Goal: Communication & Community: Connect with others

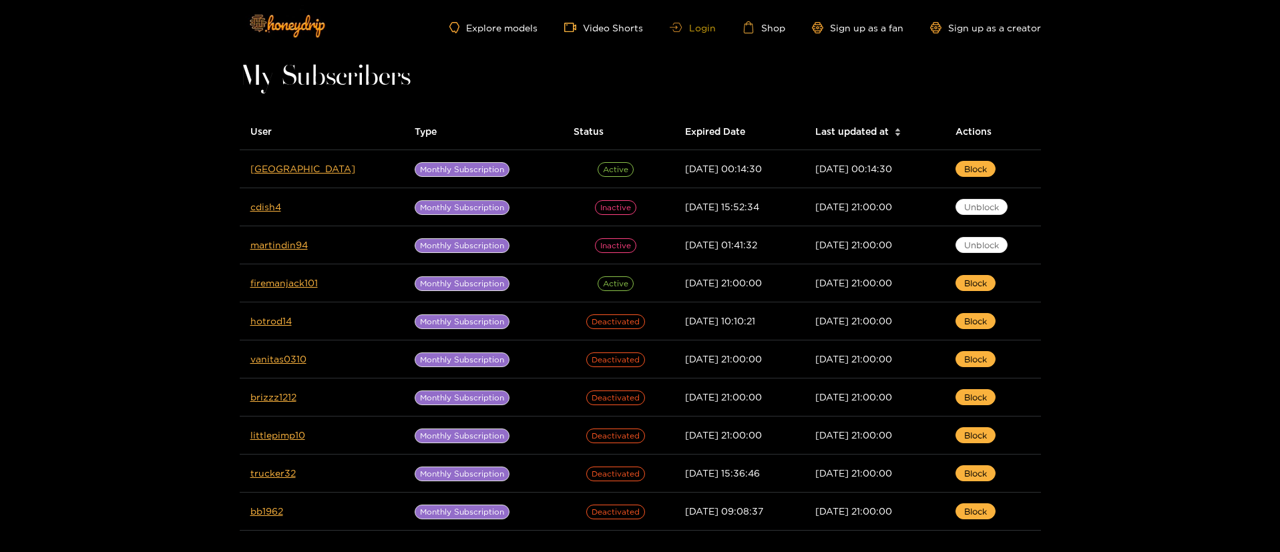
click at [707, 28] on link "Login" at bounding box center [692, 28] width 45 height 10
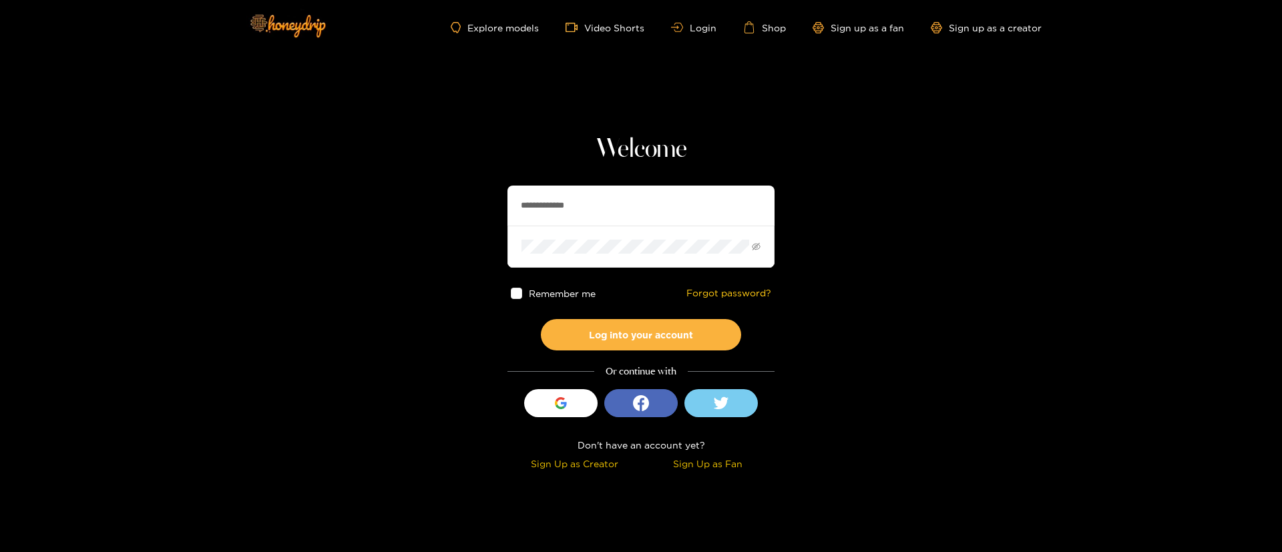
click at [661, 147] on h1 "Welcome" at bounding box center [641, 150] width 267 height 32
click at [854, 117] on section "**********" at bounding box center [641, 237] width 1282 height 475
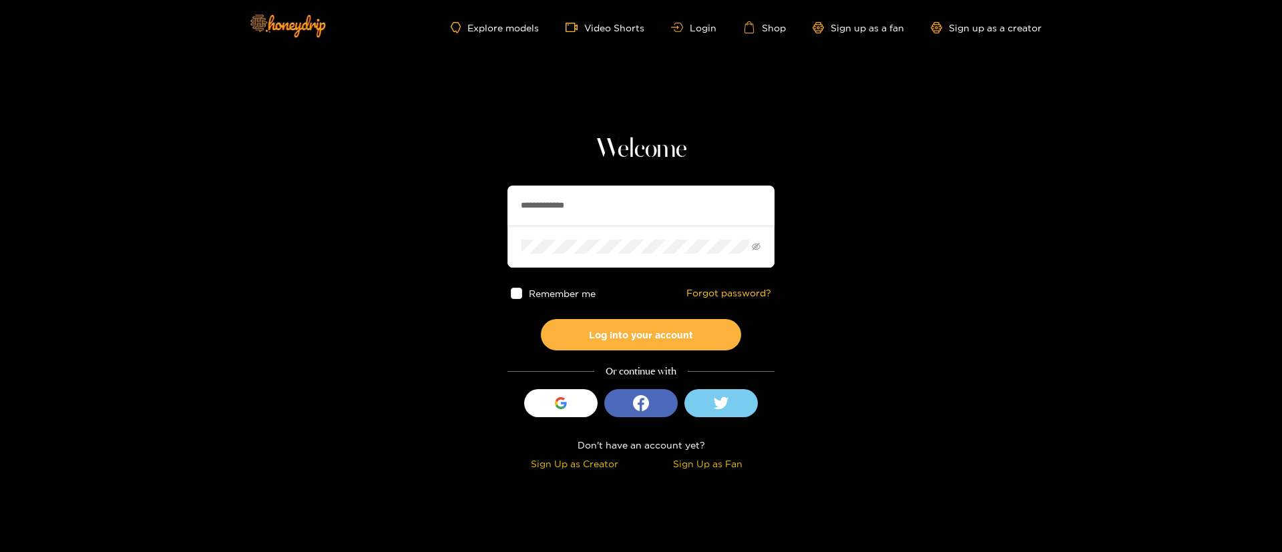
click at [639, 198] on input "**********" at bounding box center [641, 206] width 267 height 40
type input "**********"
click at [674, 342] on button "Log into your account" at bounding box center [641, 334] width 200 height 31
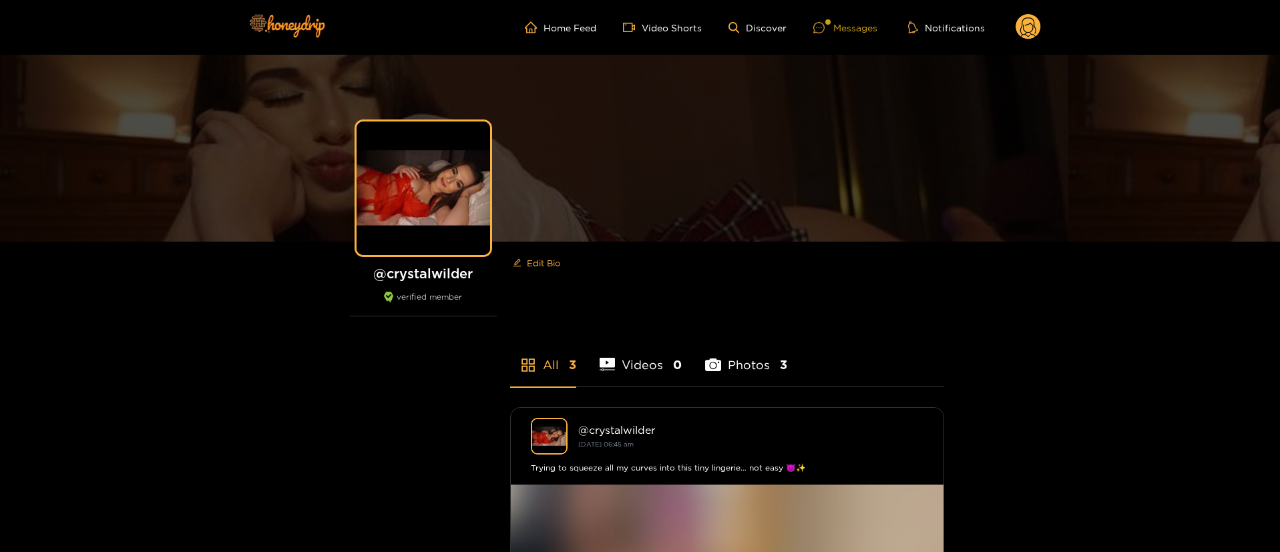
click at [863, 29] on div "Messages" at bounding box center [845, 27] width 64 height 15
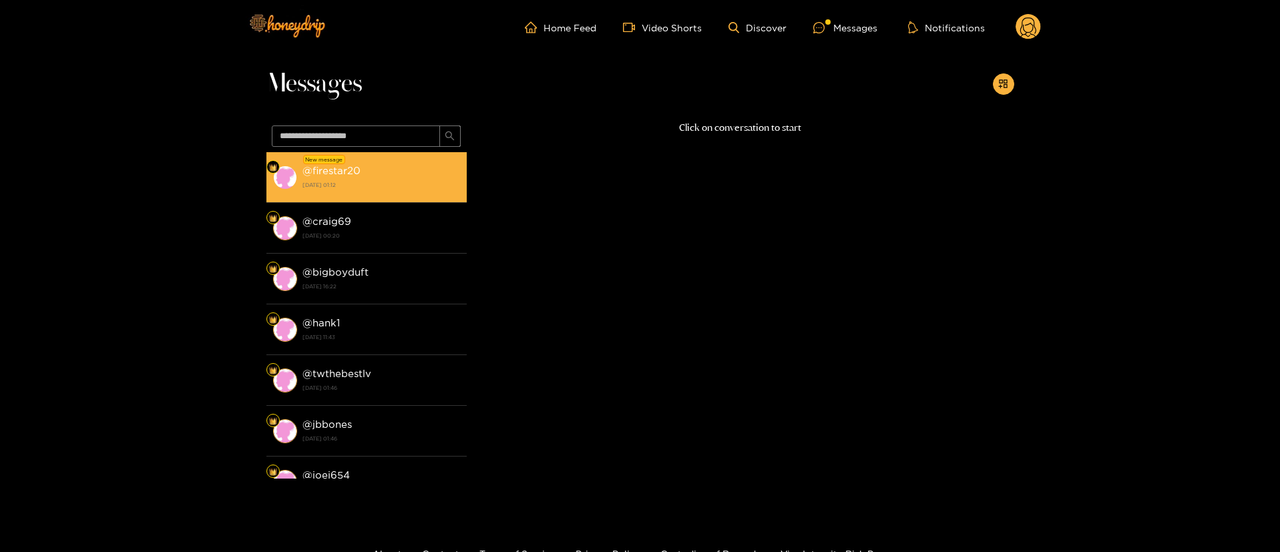
click at [333, 186] on strong "[DATE] 01:12" at bounding box center [382, 185] width 158 height 12
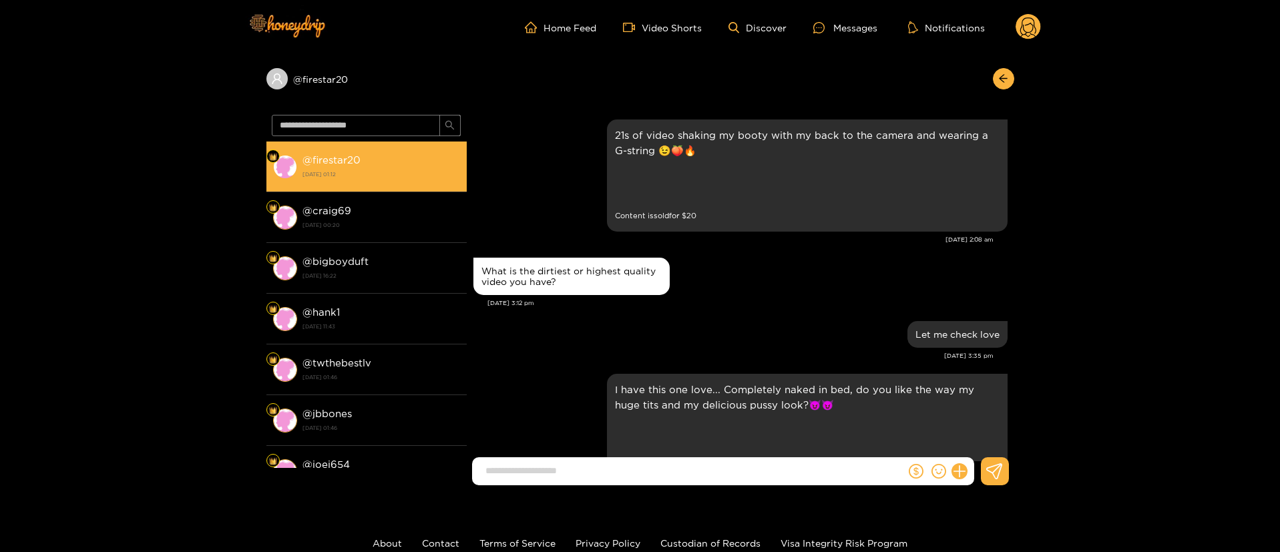
scroll to position [1894, 0]
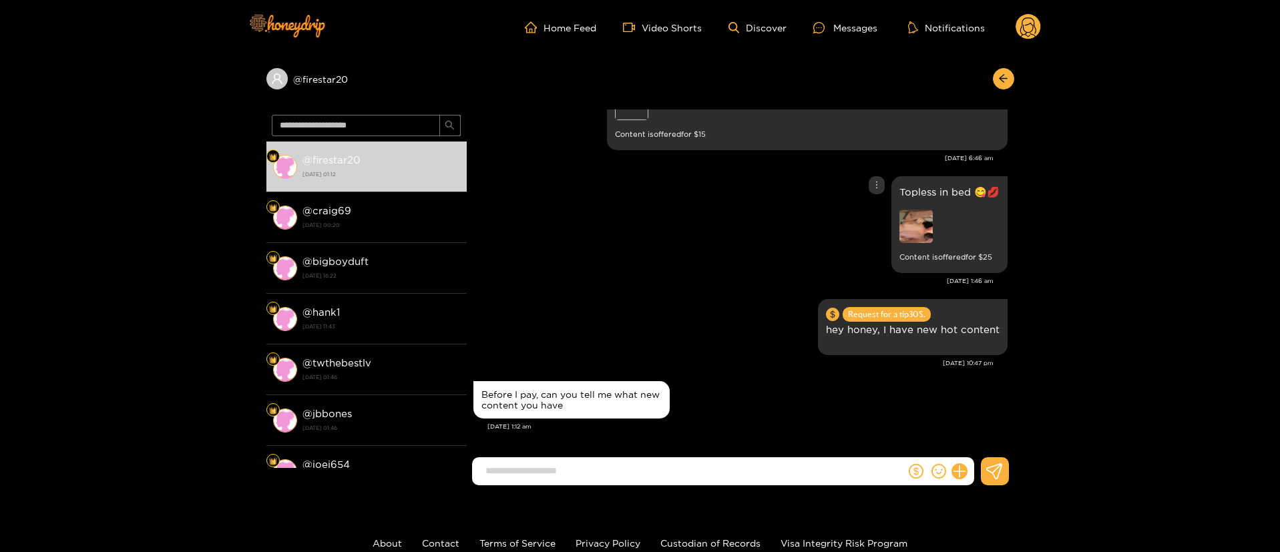
click at [699, 266] on div "Topless in bed 😋💋 Content is offered for $ 25" at bounding box center [741, 225] width 534 height 104
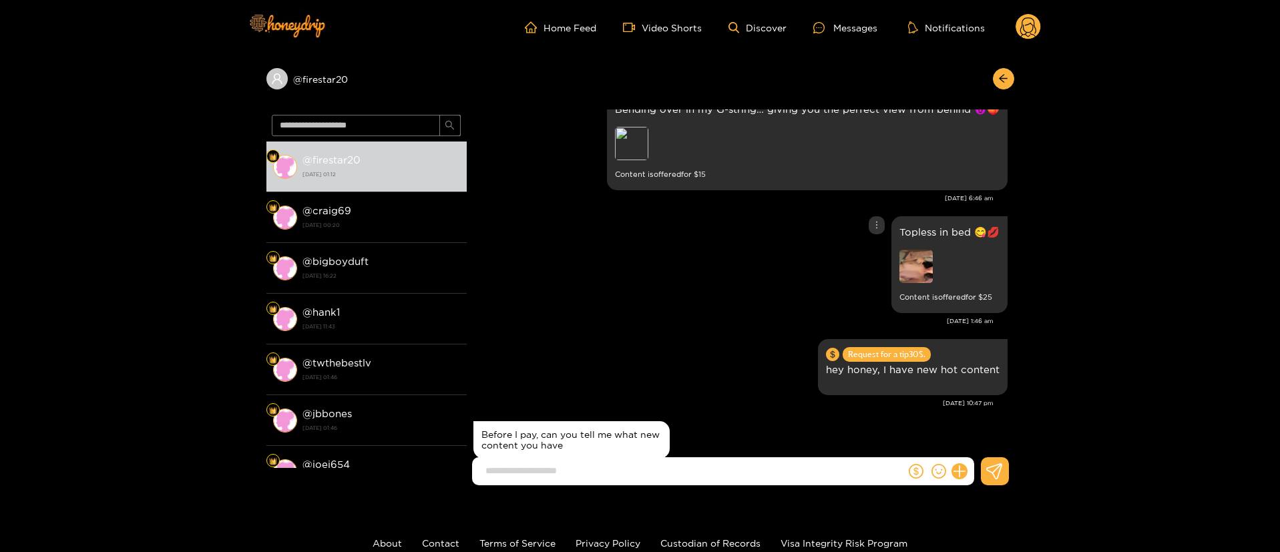
scroll to position [1814, 0]
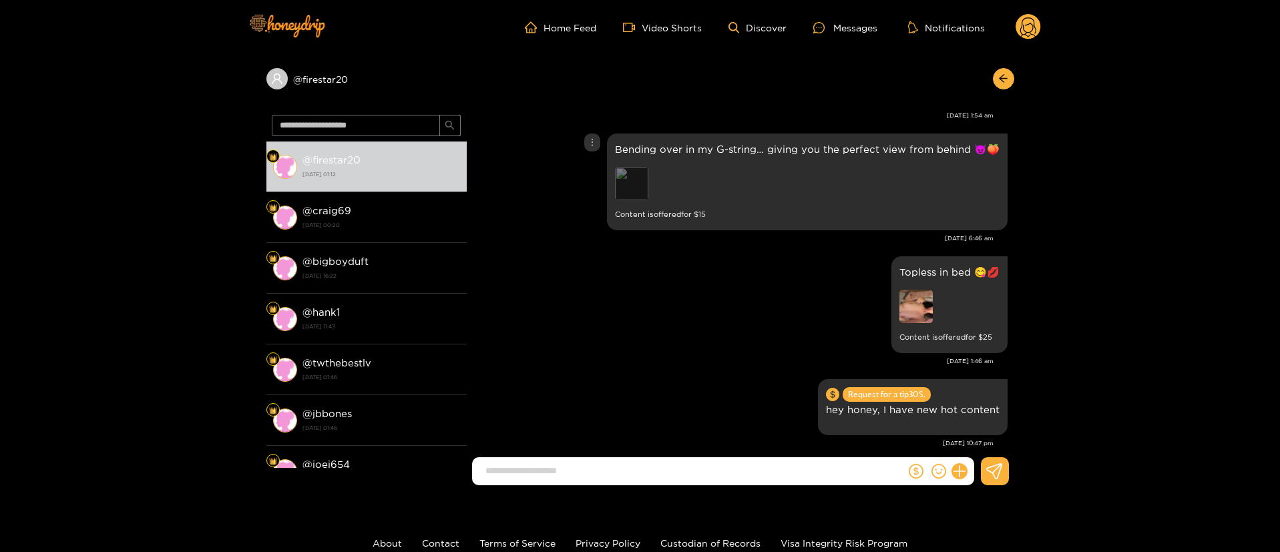
click at [638, 196] on div "Preview" at bounding box center [631, 183] width 33 height 33
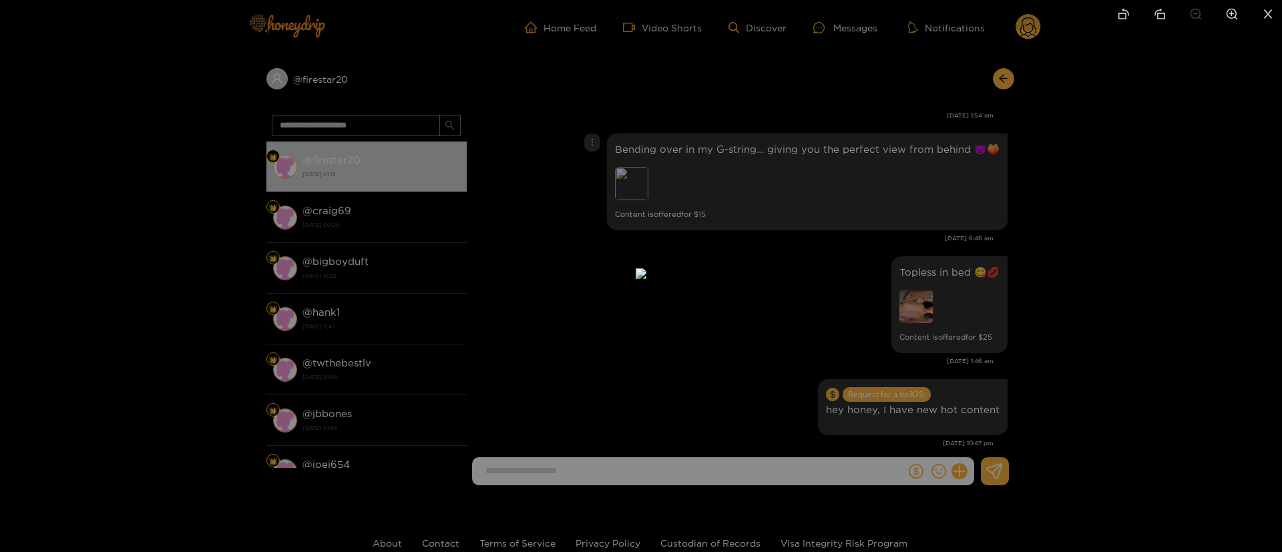
click at [902, 220] on div at bounding box center [641, 276] width 1282 height 552
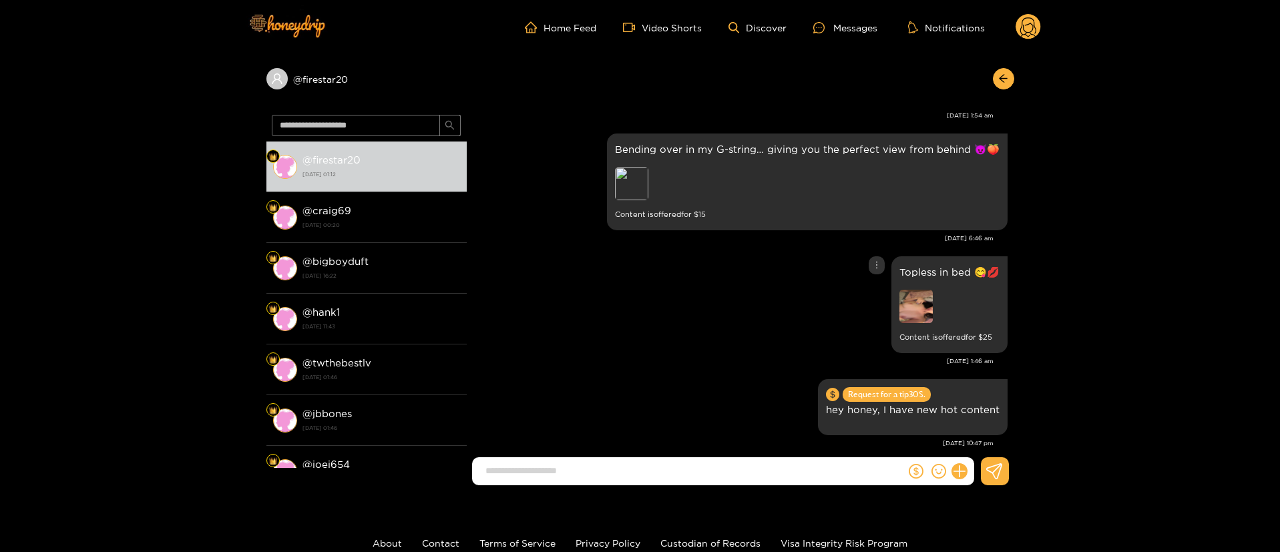
click at [928, 296] on img at bounding box center [916, 306] width 33 height 33
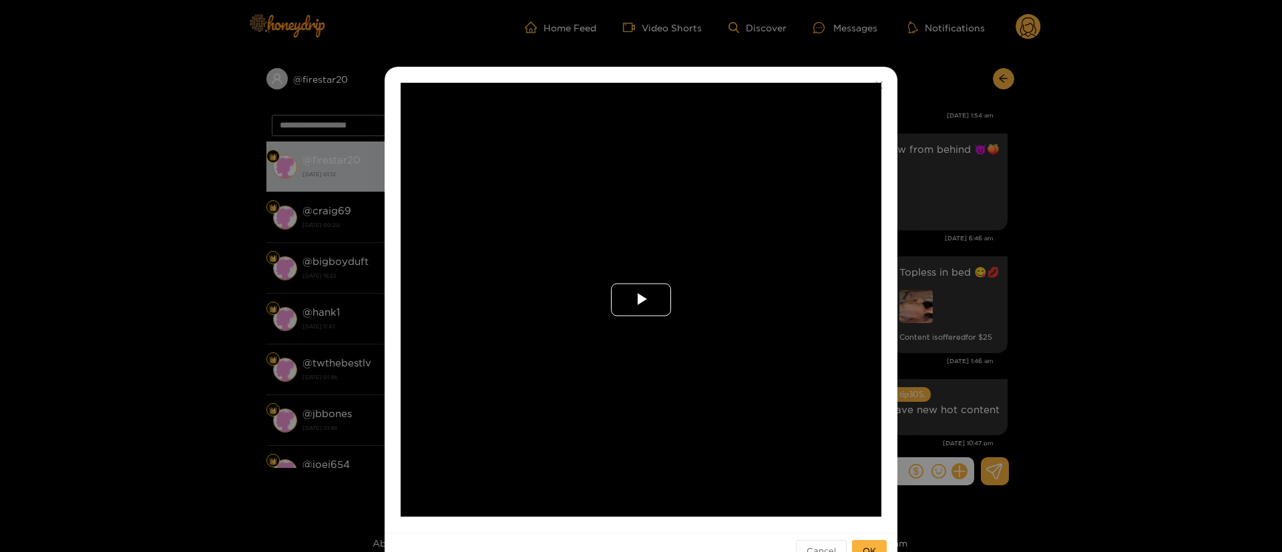
click at [641, 300] on span "Video Player" at bounding box center [641, 300] width 0 height 0
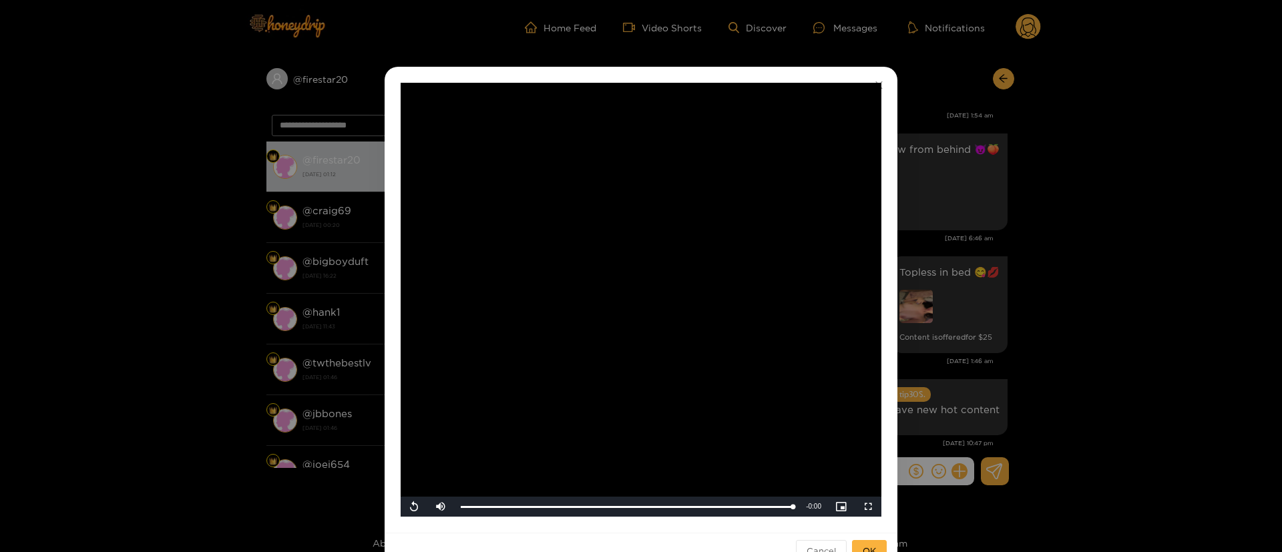
click at [1015, 148] on div "**********" at bounding box center [641, 276] width 1282 height 552
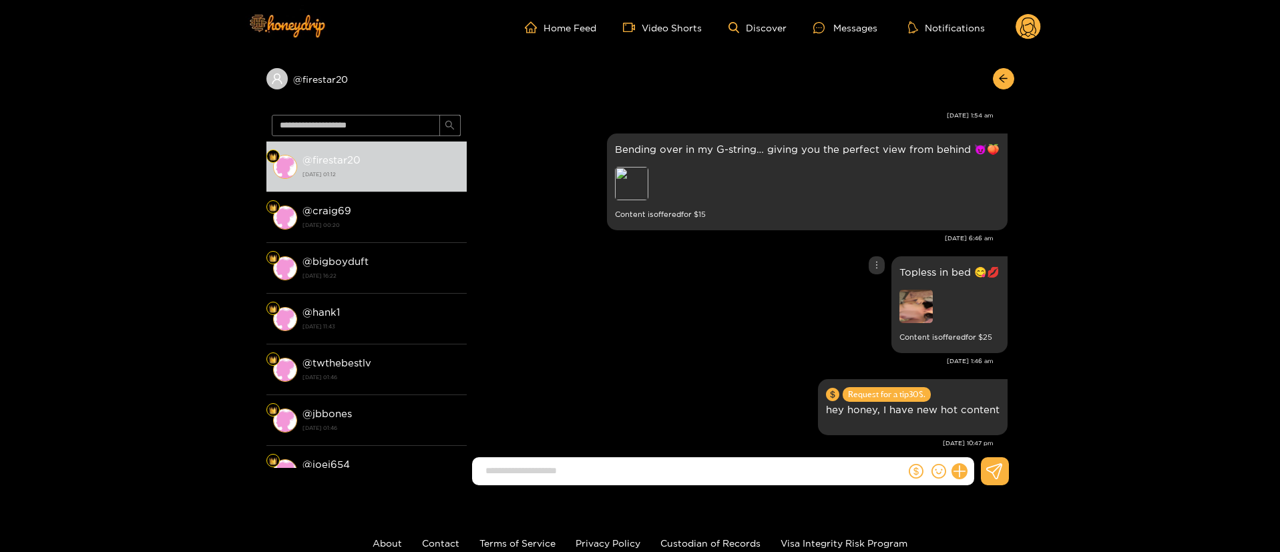
click at [688, 299] on div "Topless in bed 😋💋 Content is offered for $ 25" at bounding box center [741, 305] width 534 height 104
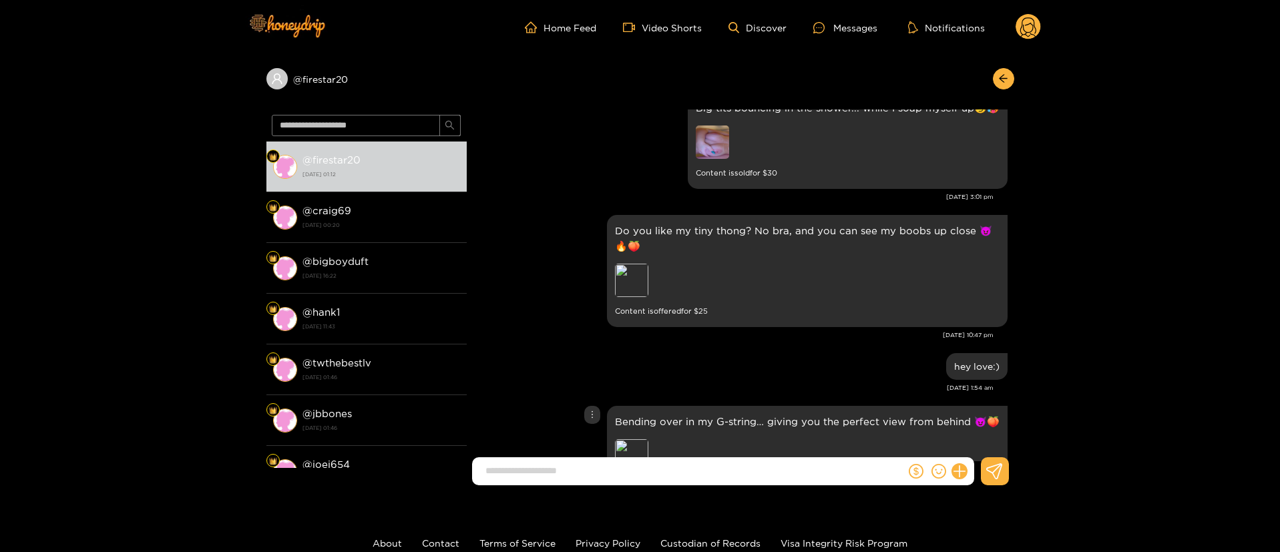
scroll to position [1533, 0]
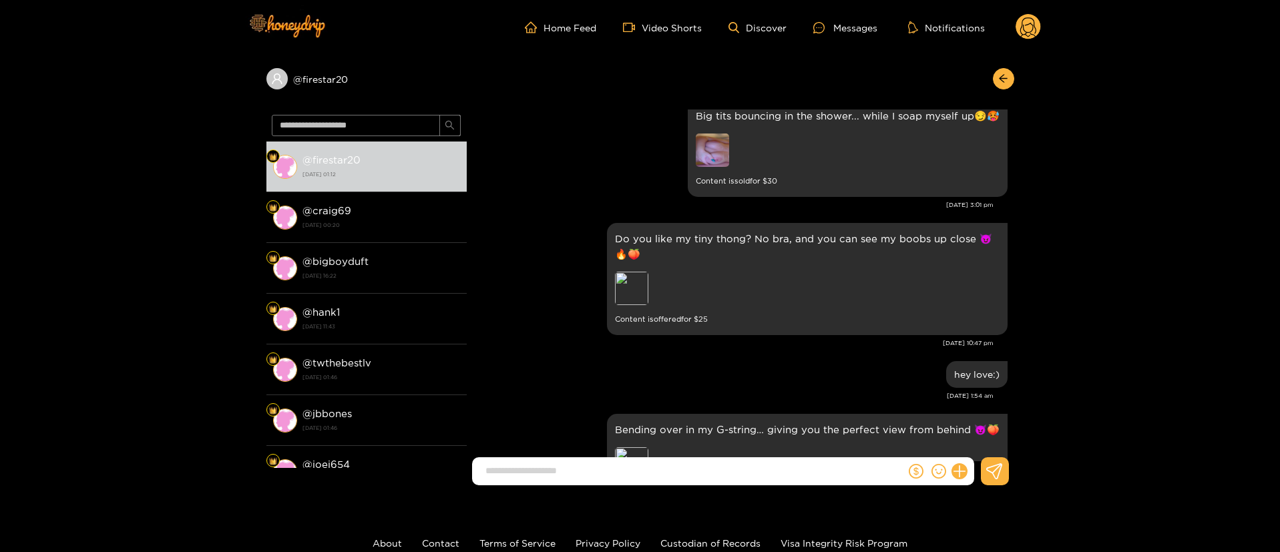
click at [731, 136] on div at bounding box center [789, 152] width 187 height 37
click at [721, 148] on img at bounding box center [712, 150] width 33 height 33
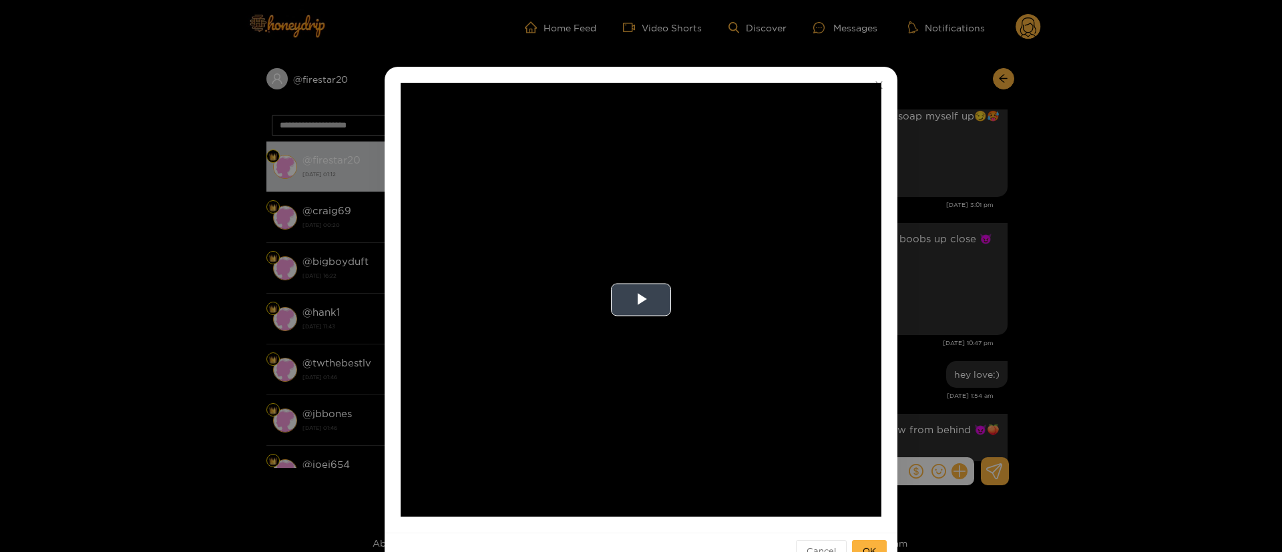
click at [649, 272] on video "Video Player" at bounding box center [641, 300] width 481 height 434
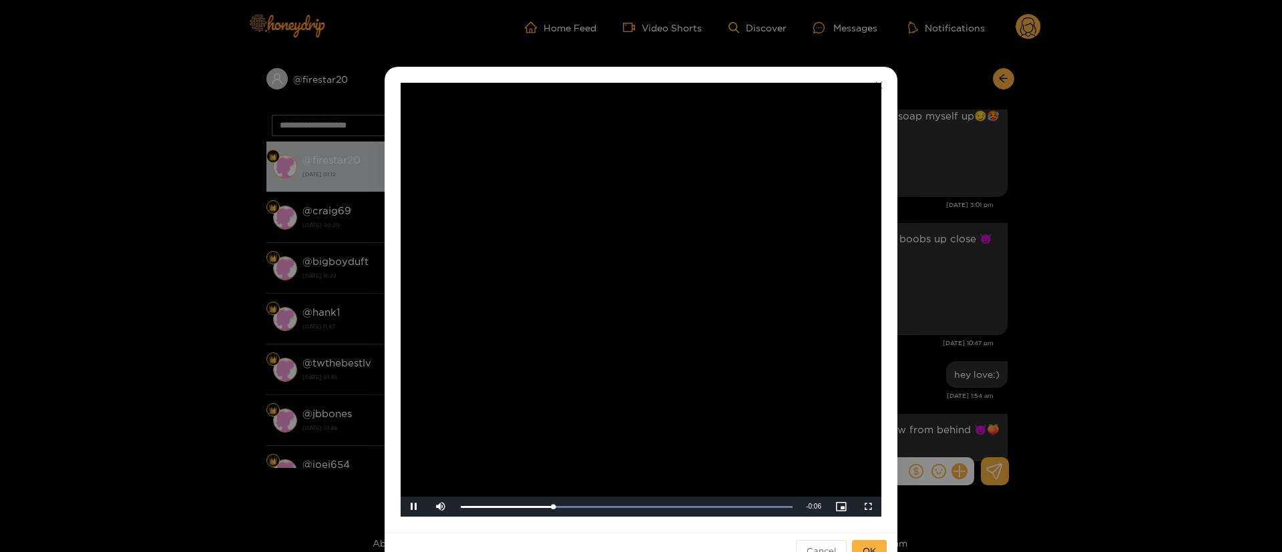
click at [932, 213] on div "**********" at bounding box center [641, 276] width 1282 height 552
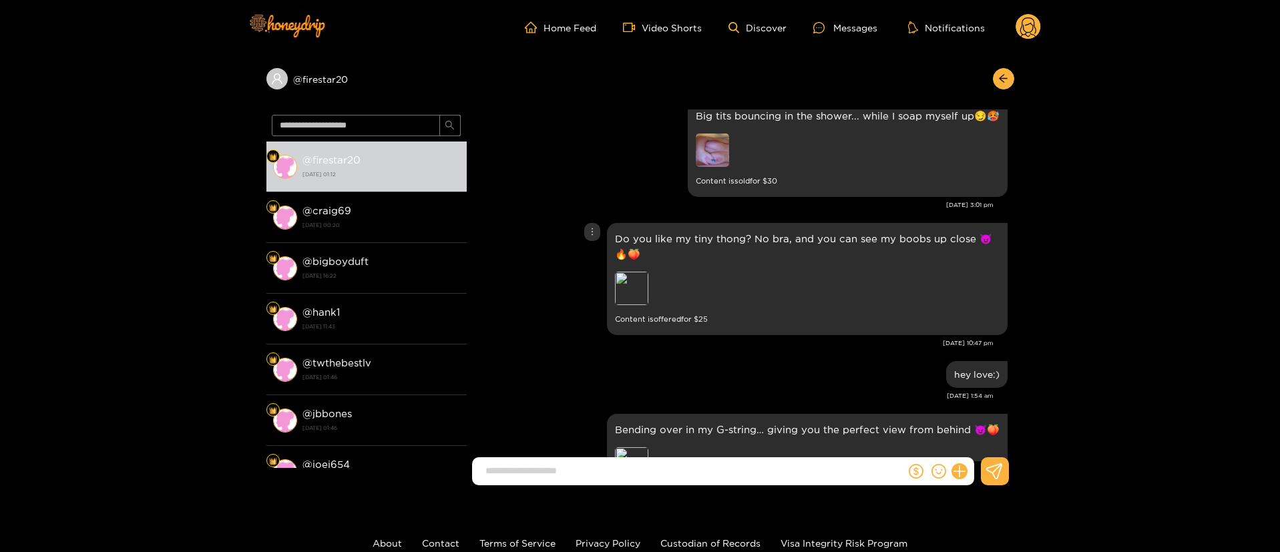
click at [583, 226] on div "Do you like my tiny thong? No bra, and you can see my boobs up close 😈🔥🍑 Previe…" at bounding box center [741, 279] width 534 height 119
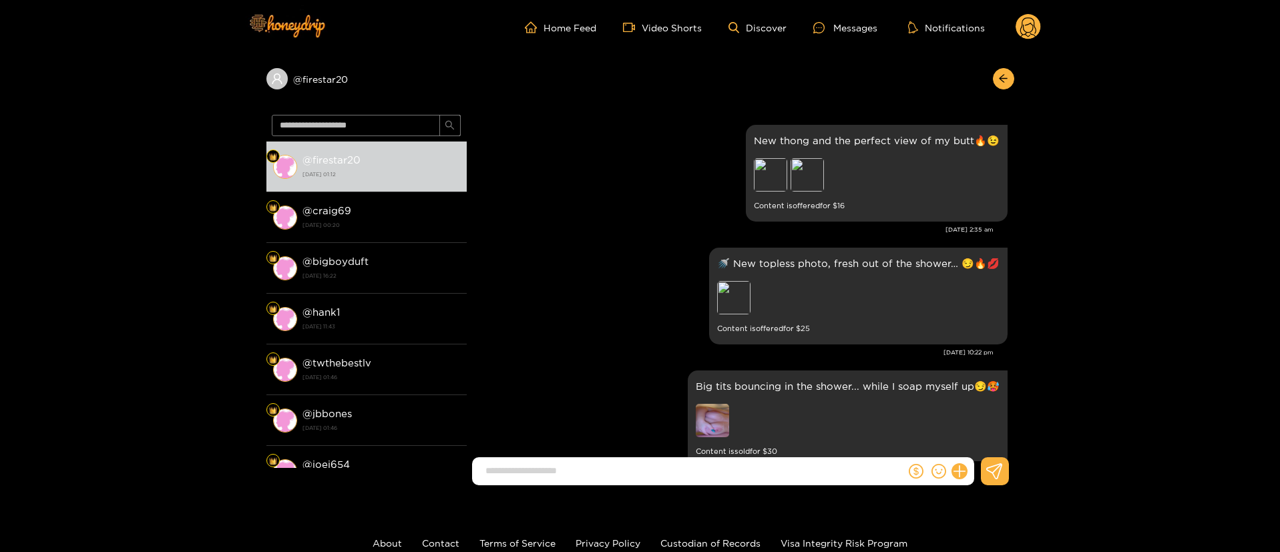
scroll to position [1253, 0]
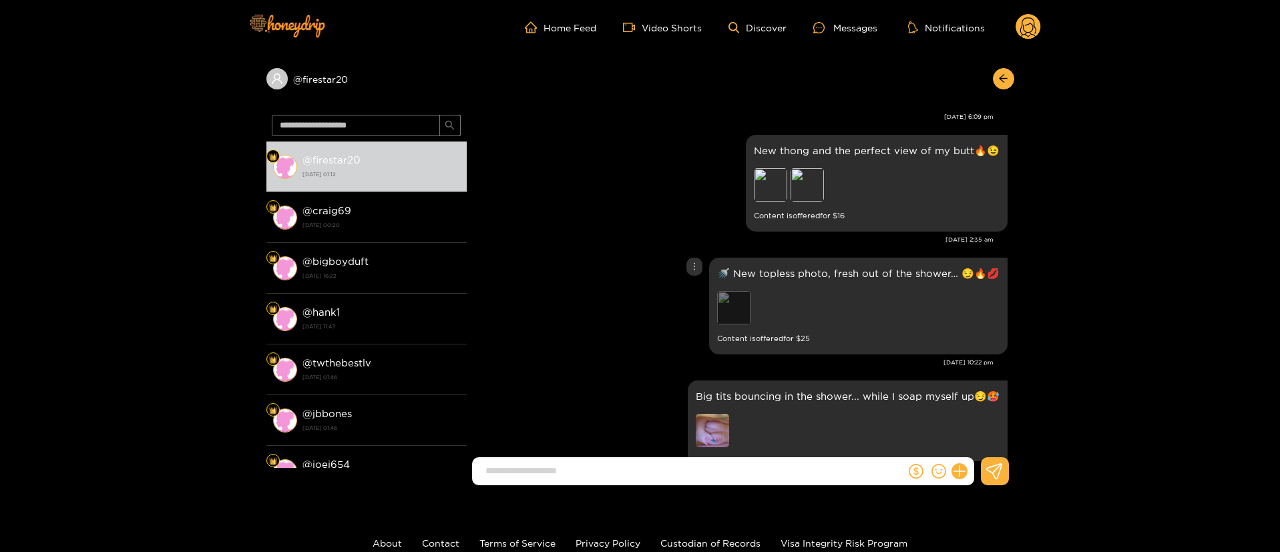
click at [745, 316] on div "Preview" at bounding box center [733, 307] width 33 height 33
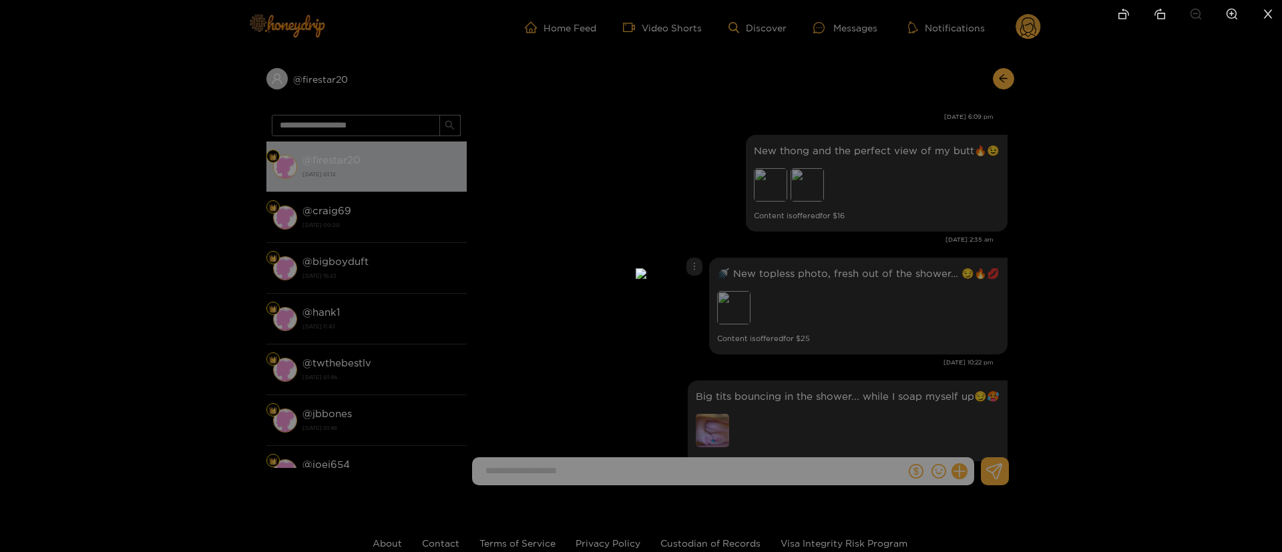
click at [1106, 250] on div at bounding box center [641, 276] width 1282 height 552
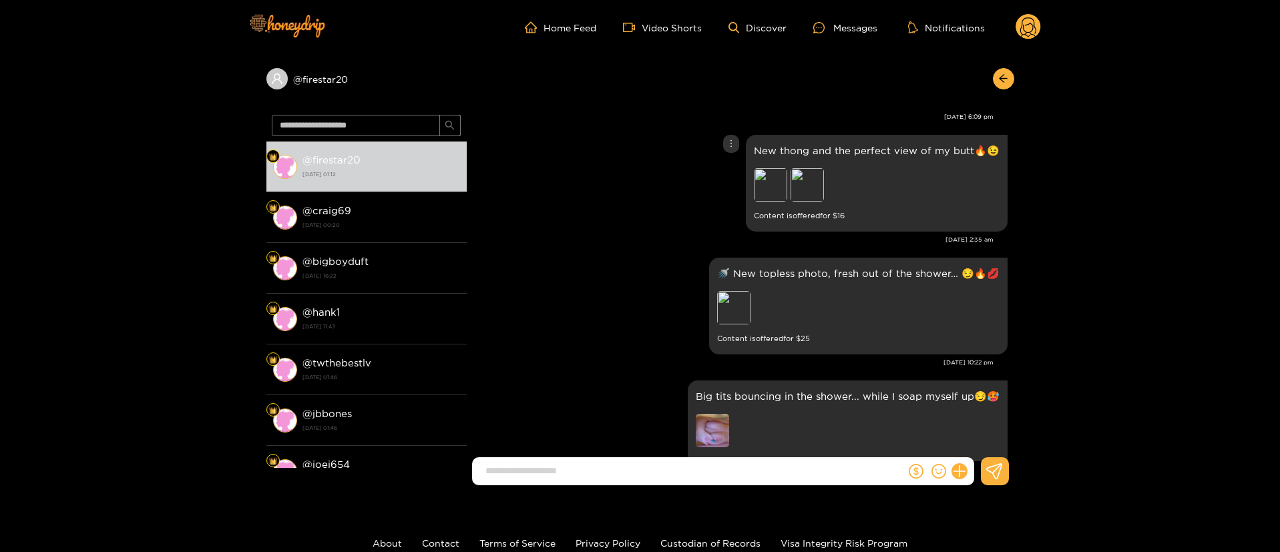
click at [740, 210] on div "New thong and the perfect view of my butt🔥😉 Preview Preview Content is offered …" at bounding box center [741, 184] width 534 height 104
click at [761, 188] on div "Preview" at bounding box center [770, 184] width 33 height 33
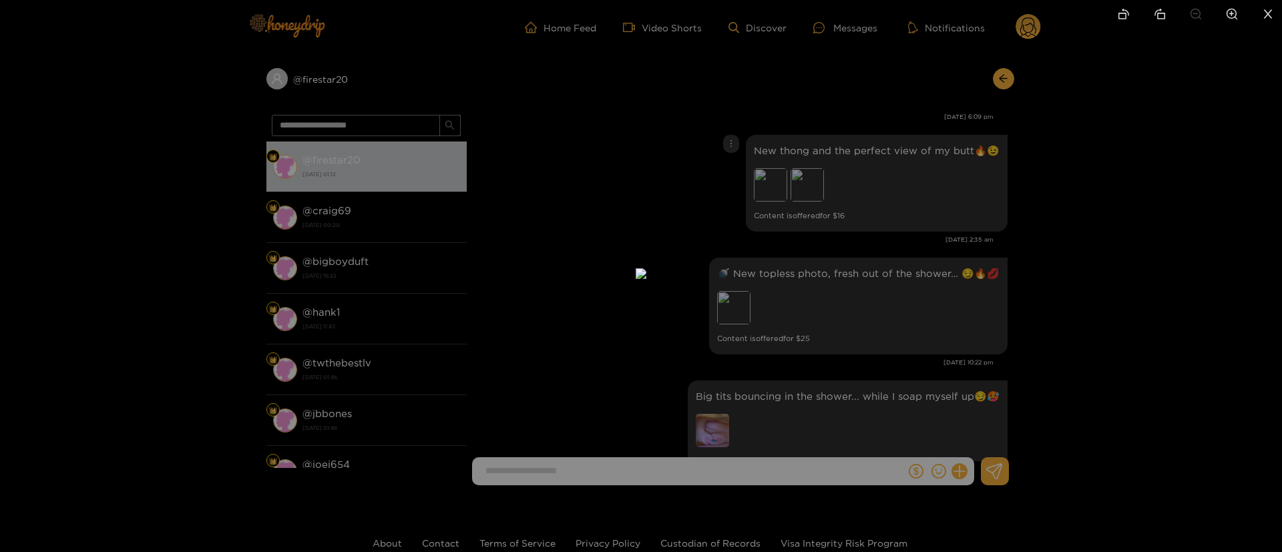
click at [878, 194] on div at bounding box center [641, 276] width 1282 height 552
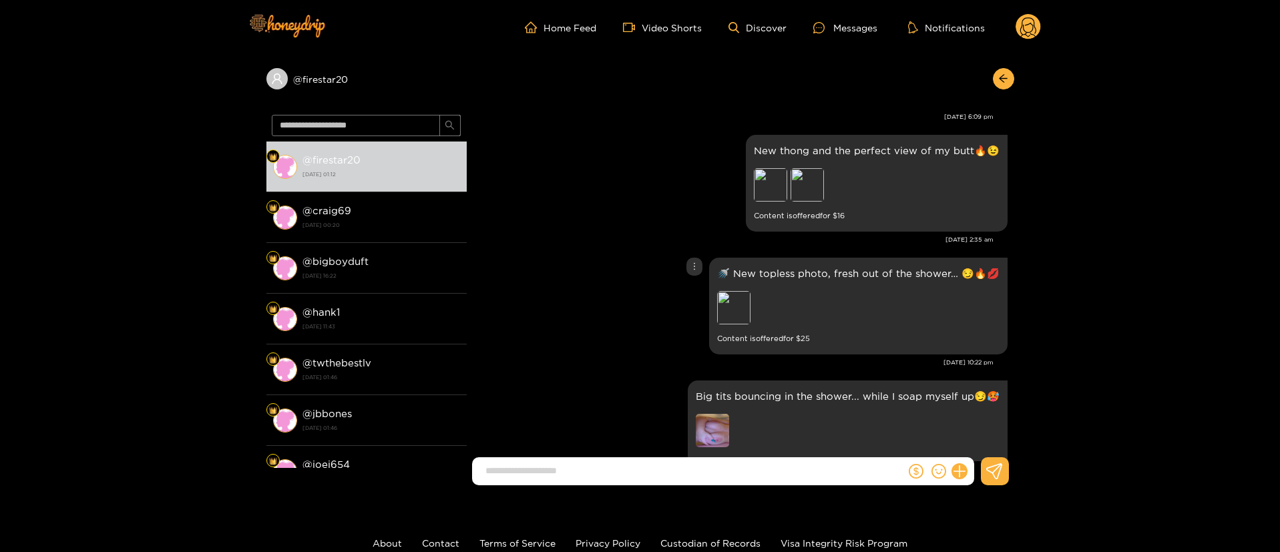
click at [608, 260] on div "🚿 New topless photo, fresh out of the shower… 😏🔥💋 Preview Content is offered fo…" at bounding box center [741, 306] width 534 height 104
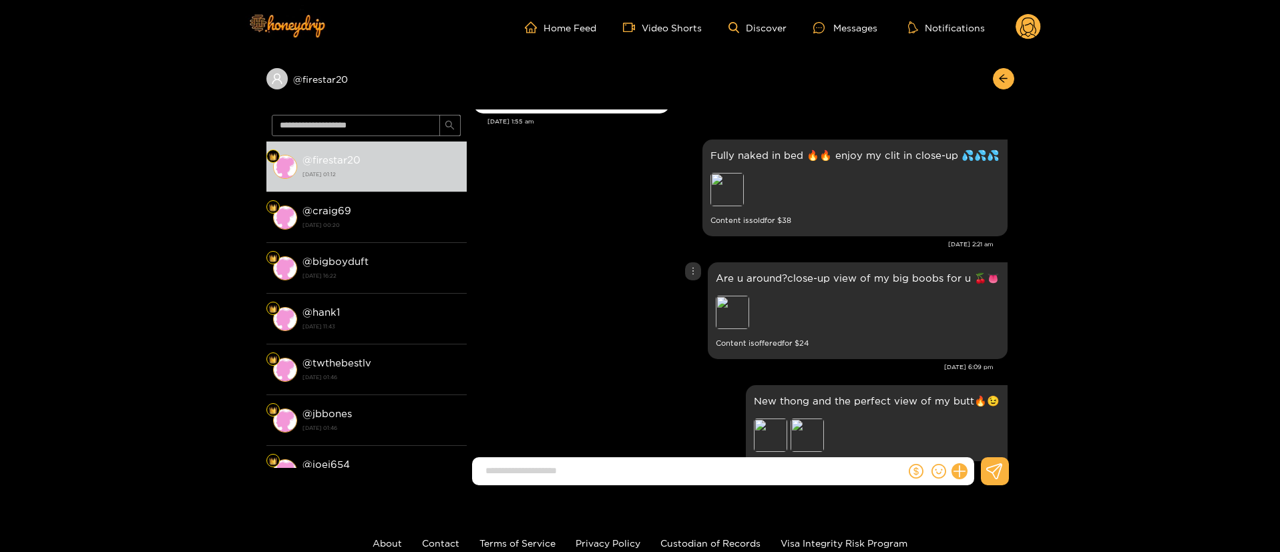
scroll to position [972, 0]
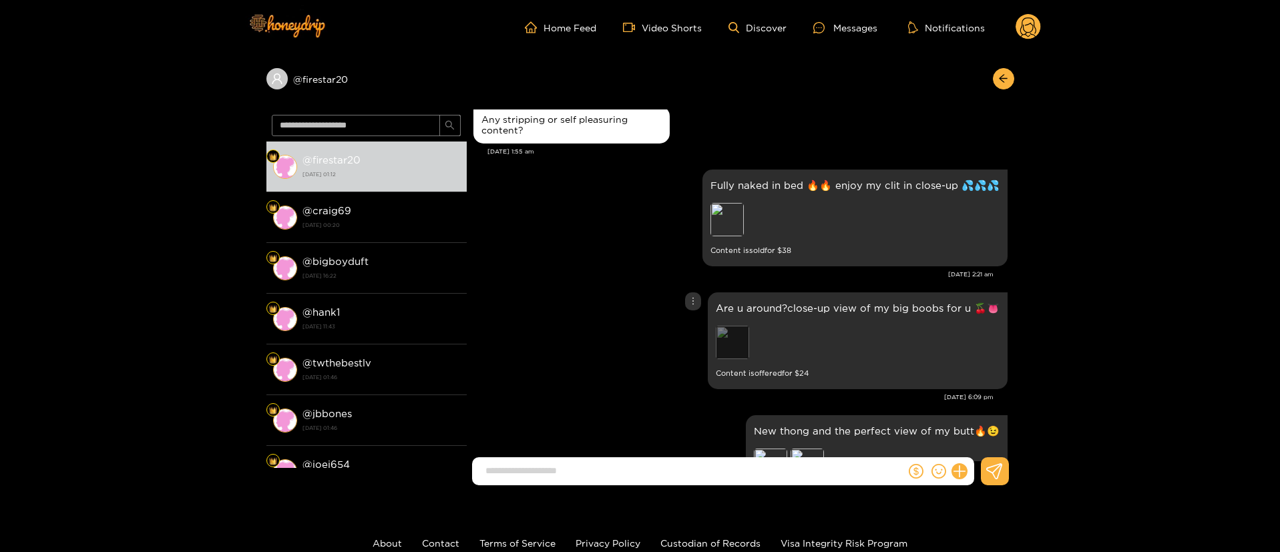
click at [736, 353] on div "Preview" at bounding box center [732, 342] width 33 height 33
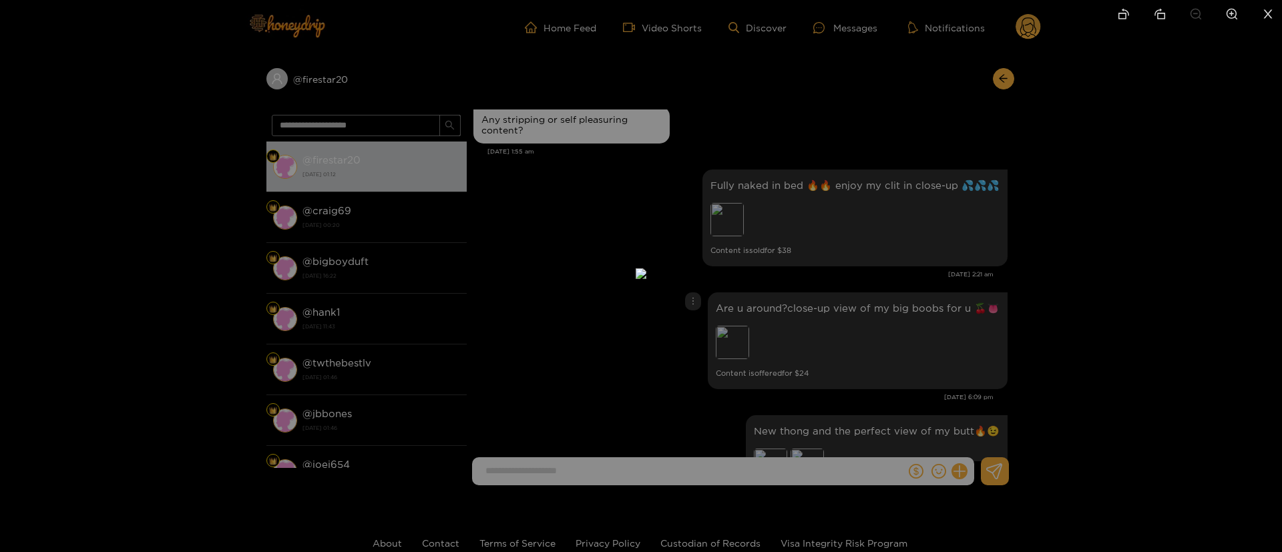
click at [823, 236] on div at bounding box center [641, 276] width 1282 height 552
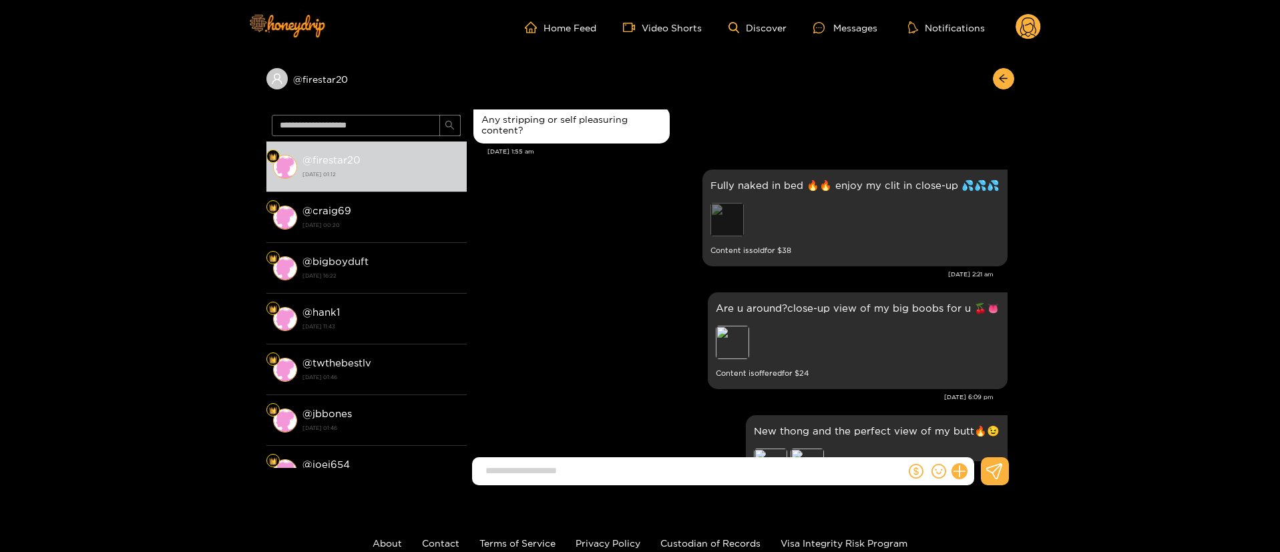
click at [735, 206] on div "Preview" at bounding box center [727, 219] width 33 height 33
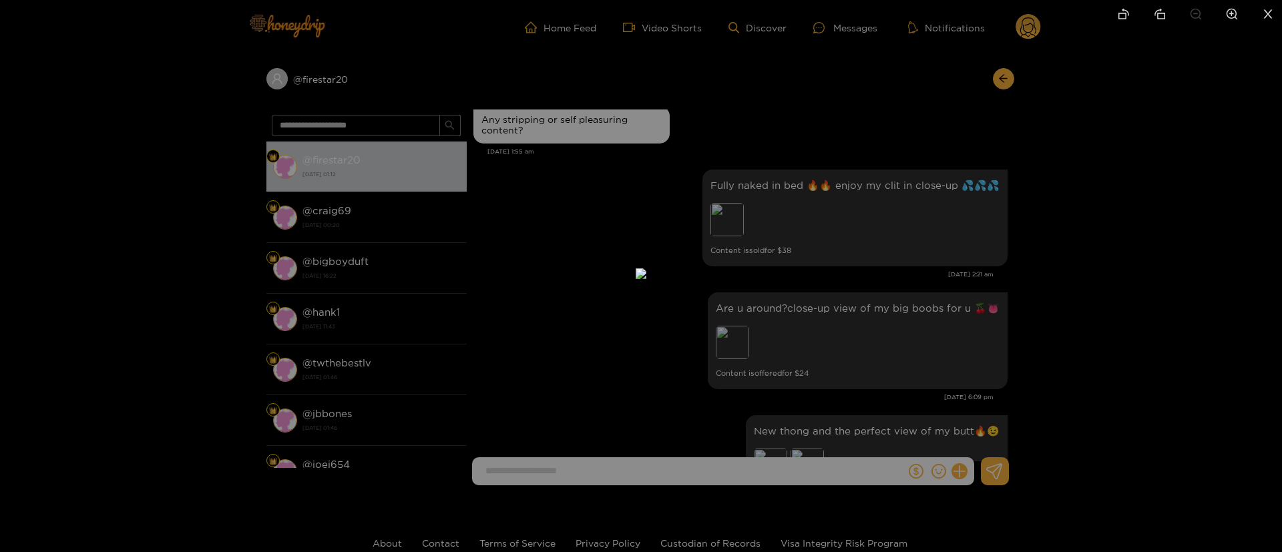
click at [1085, 186] on div at bounding box center [641, 276] width 1282 height 552
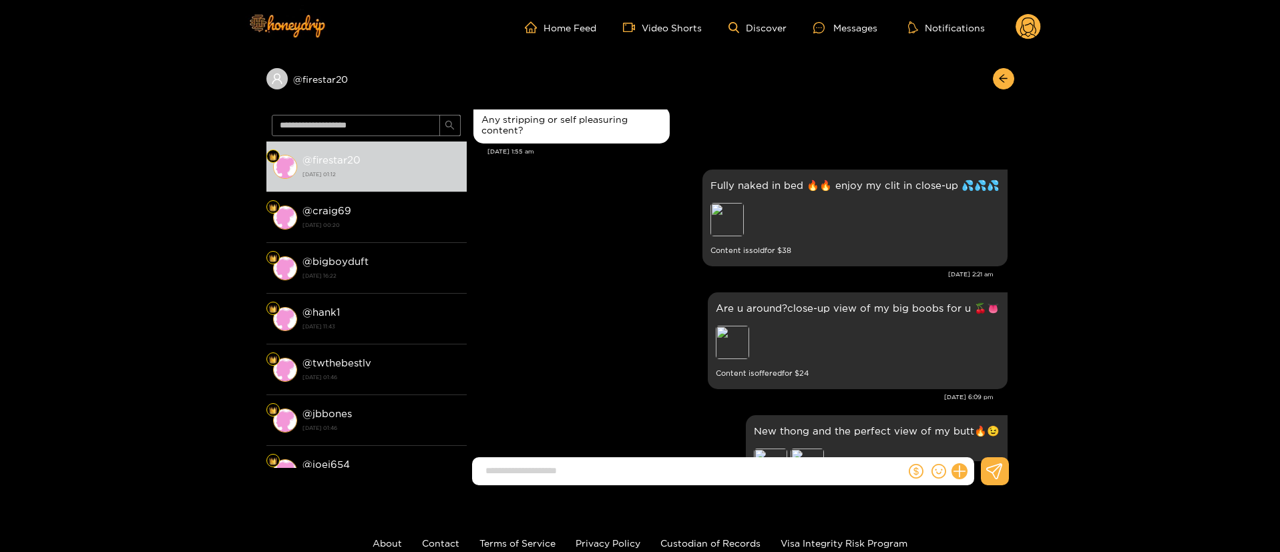
click at [671, 237] on div "Fully naked in bed 🔥🔥 enjoy my clit in close-up 💦💦💦 Preview Content is sold for…" at bounding box center [741, 218] width 534 height 104
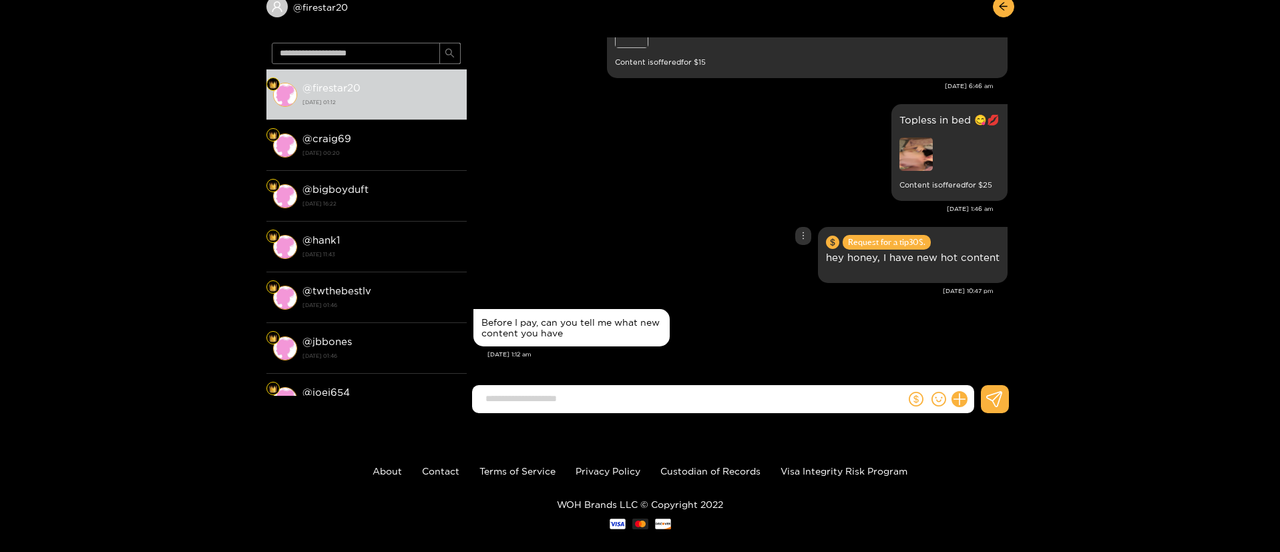
scroll to position [89, 0]
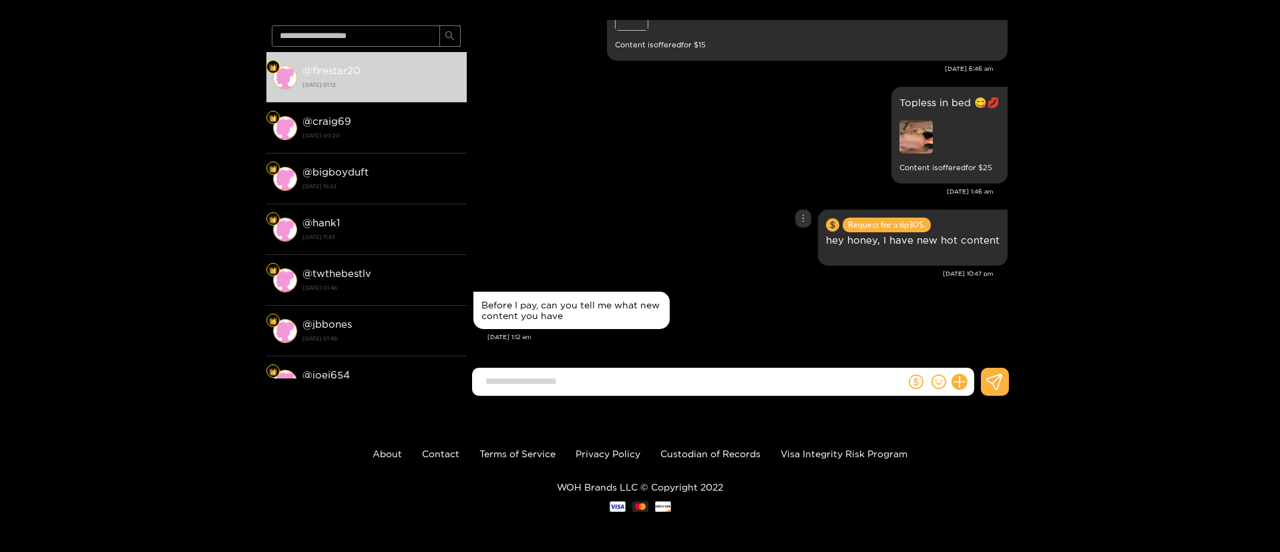
click at [671, 237] on div "Request for a tip 30 $. hey honey, I have new hot content" at bounding box center [741, 237] width 534 height 63
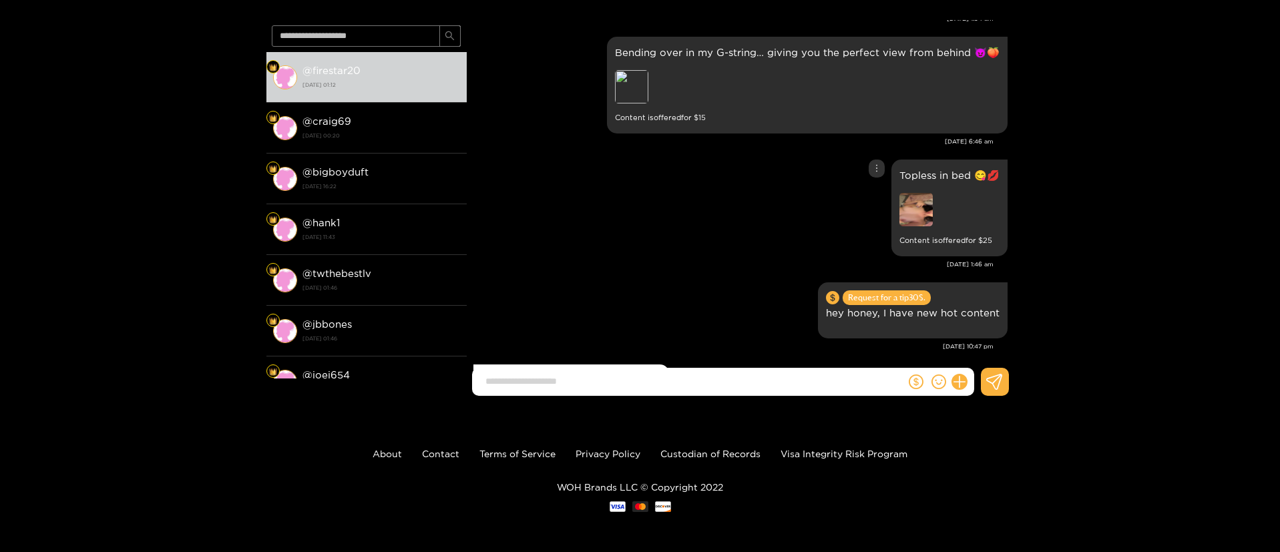
scroll to position [1854, 0]
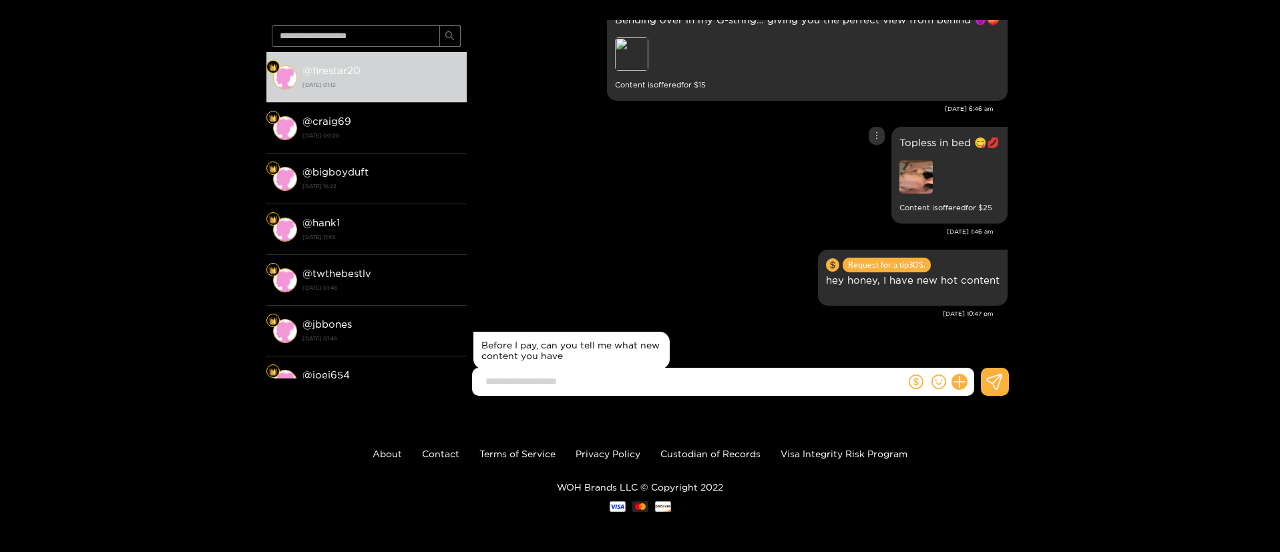
click at [918, 184] on img at bounding box center [916, 176] width 33 height 33
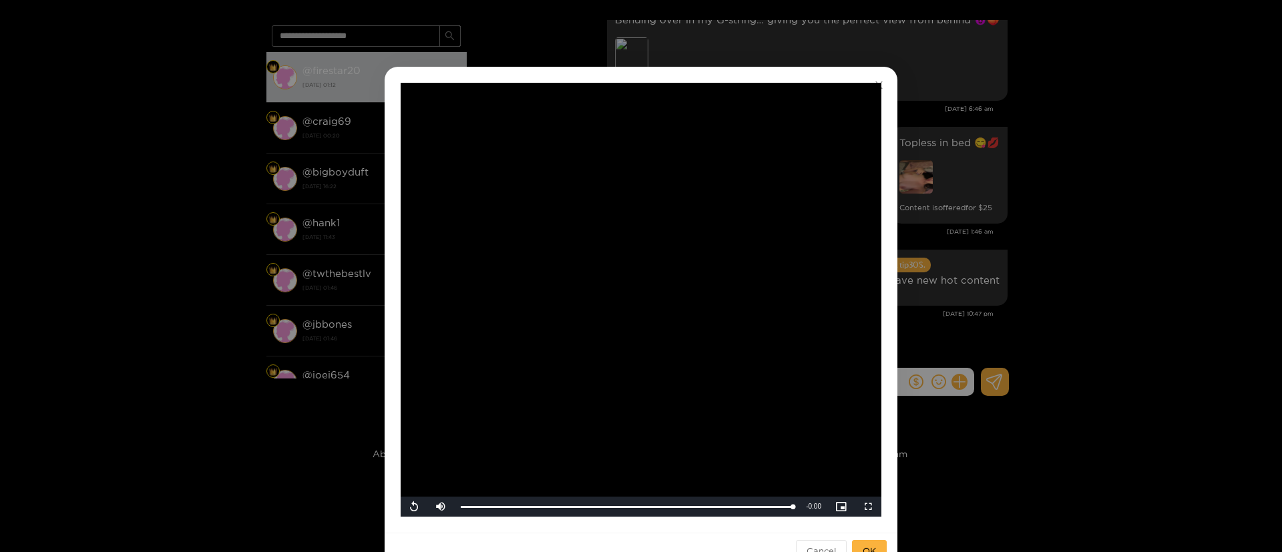
click at [564, 390] on video "Video Player" at bounding box center [641, 300] width 481 height 434
click at [981, 173] on div "**********" at bounding box center [641, 276] width 1282 height 552
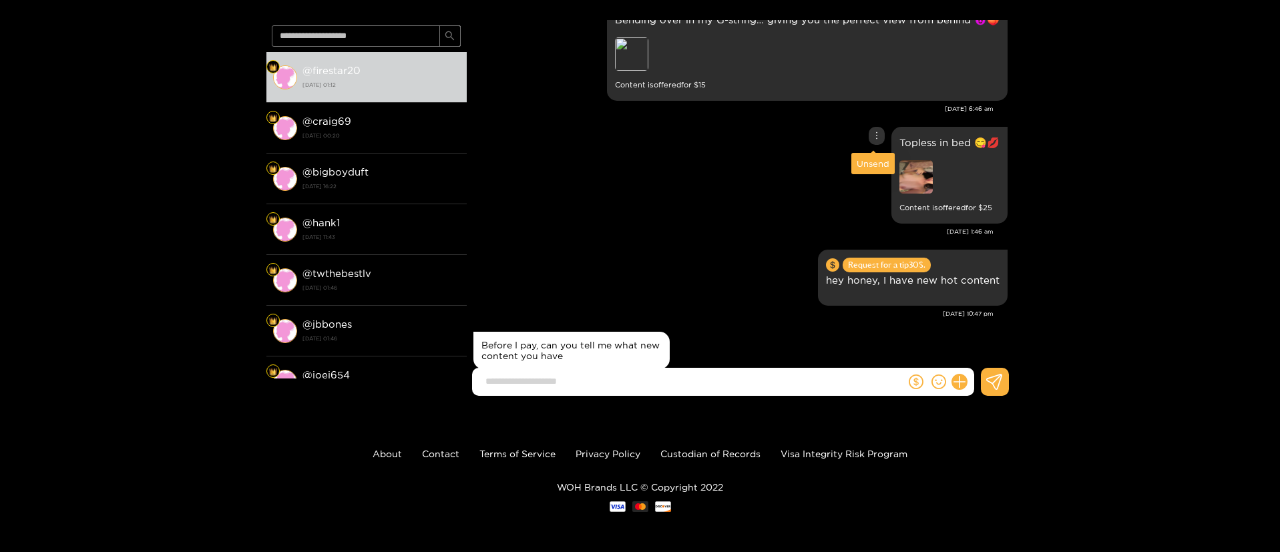
click at [878, 138] on div at bounding box center [877, 136] width 16 height 18
click at [882, 158] on div "Unsend" at bounding box center [873, 163] width 33 height 13
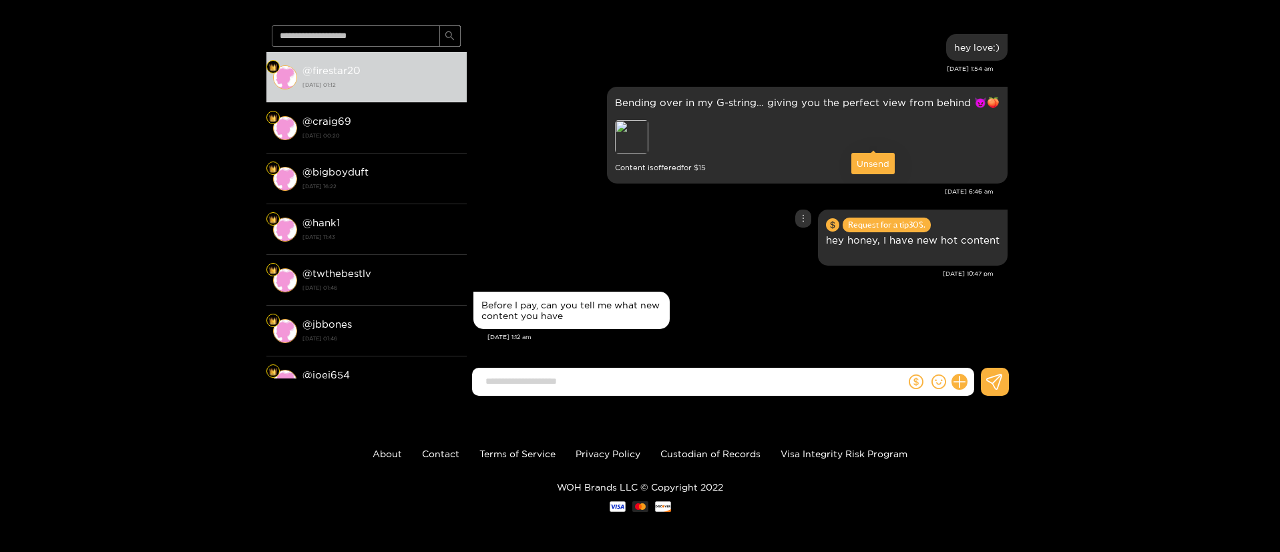
scroll to position [1771, 0]
click at [688, 211] on div "Request for a tip 30 $. hey honey, I have new hot content" at bounding box center [741, 237] width 534 height 63
click at [667, 241] on div "Request for a tip 30 $. hey honey, I have new hot content" at bounding box center [741, 237] width 534 height 63
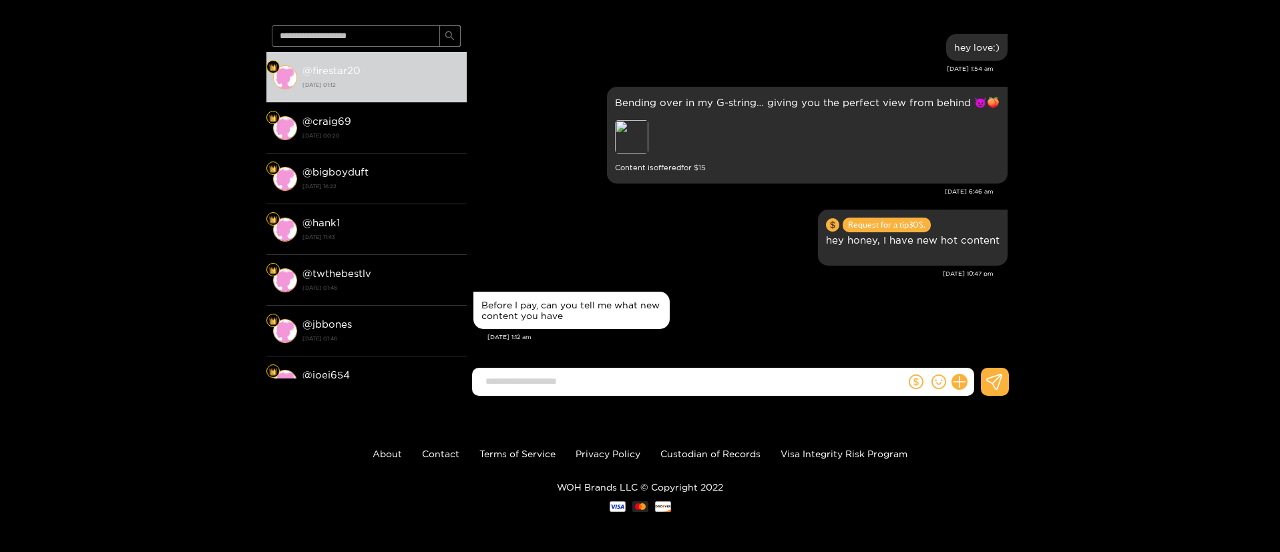
click at [639, 380] on input at bounding box center [692, 382] width 427 height 22
click at [716, 214] on div "Request for a tip 30 $. hey honey, I have new hot content" at bounding box center [741, 237] width 534 height 63
click at [590, 382] on input "*******" at bounding box center [692, 382] width 427 height 22
type input "**********"
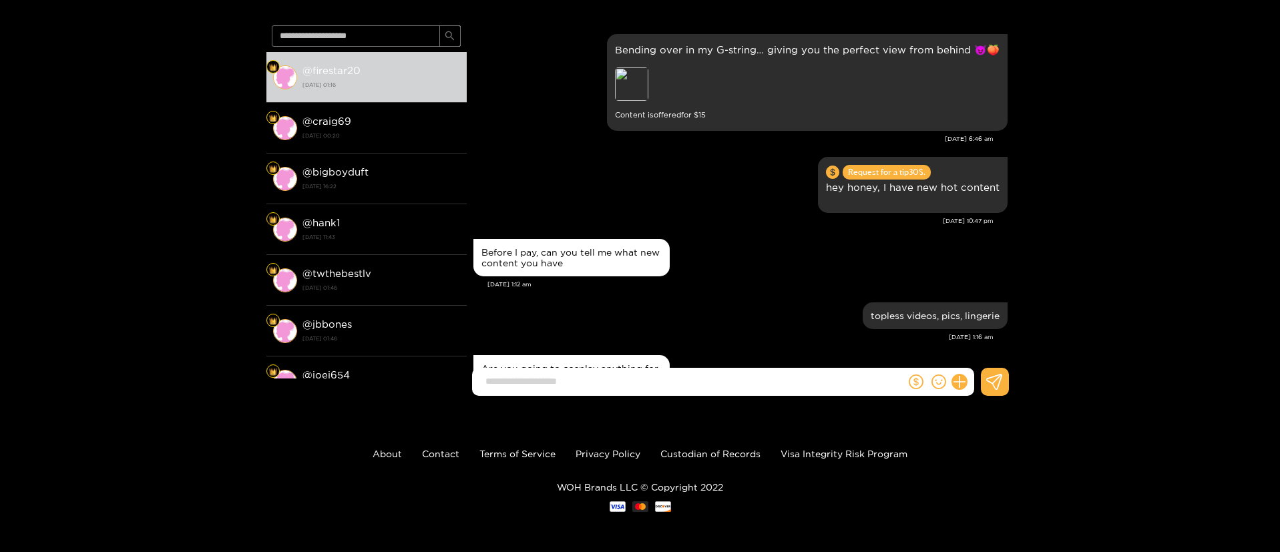
scroll to position [1887, 0]
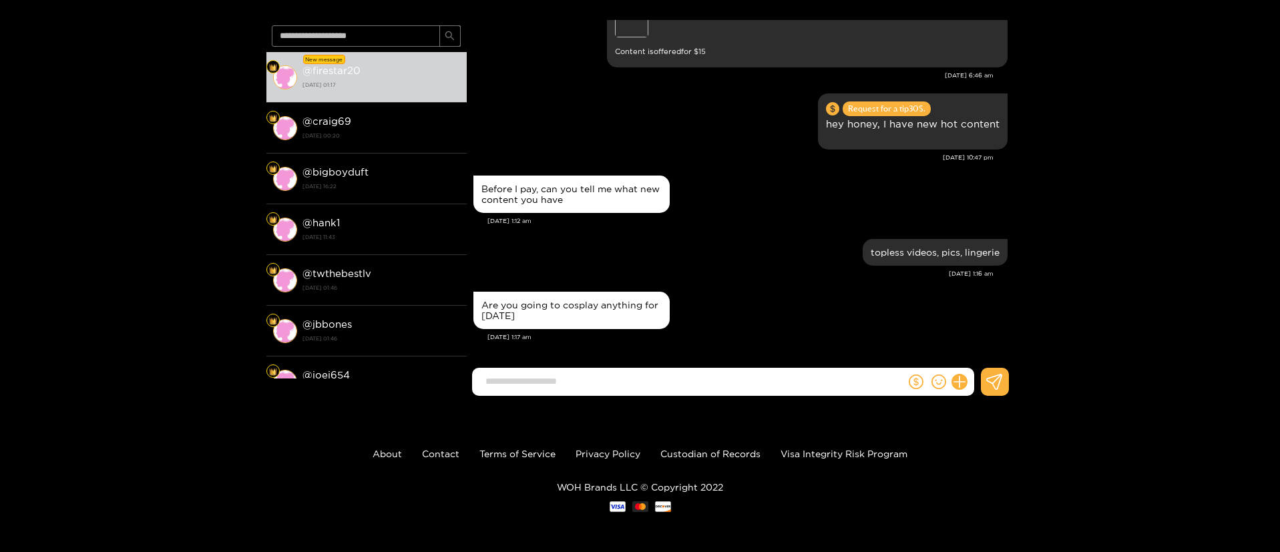
click at [590, 382] on input at bounding box center [692, 382] width 427 height 22
type input "**********"
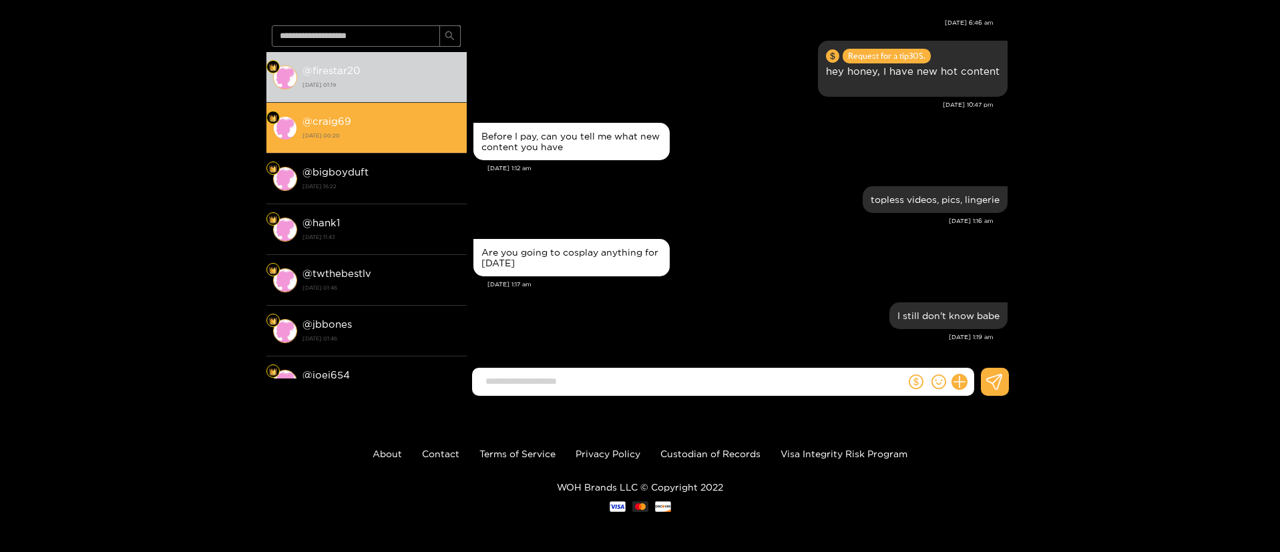
click at [395, 113] on div "@ craig69 [DATE] 00:20" at bounding box center [382, 128] width 158 height 30
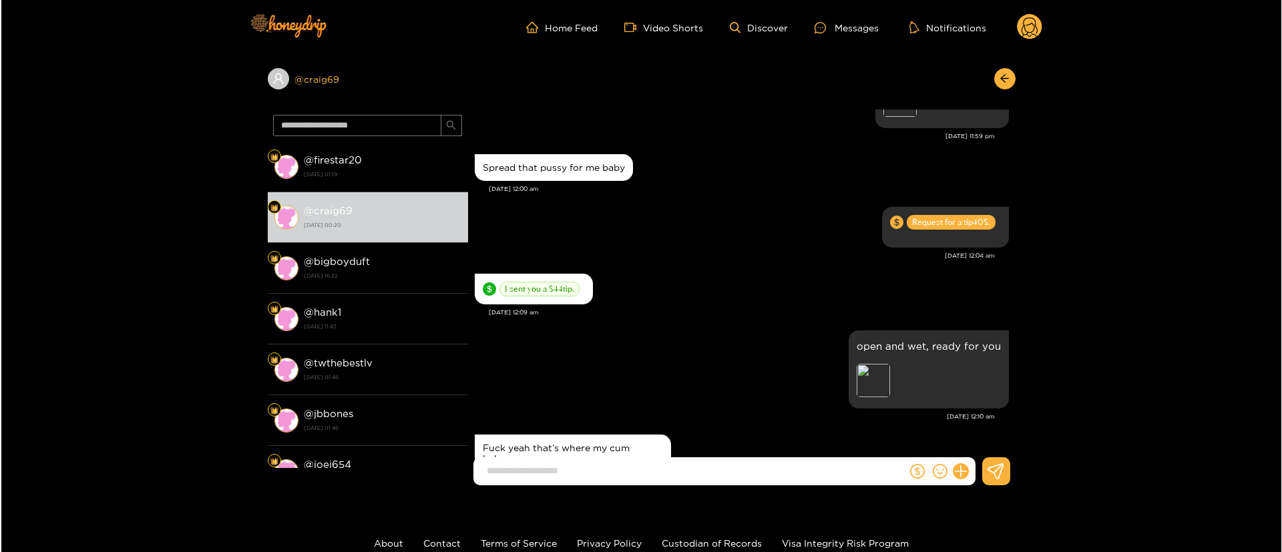
scroll to position [1564, 0]
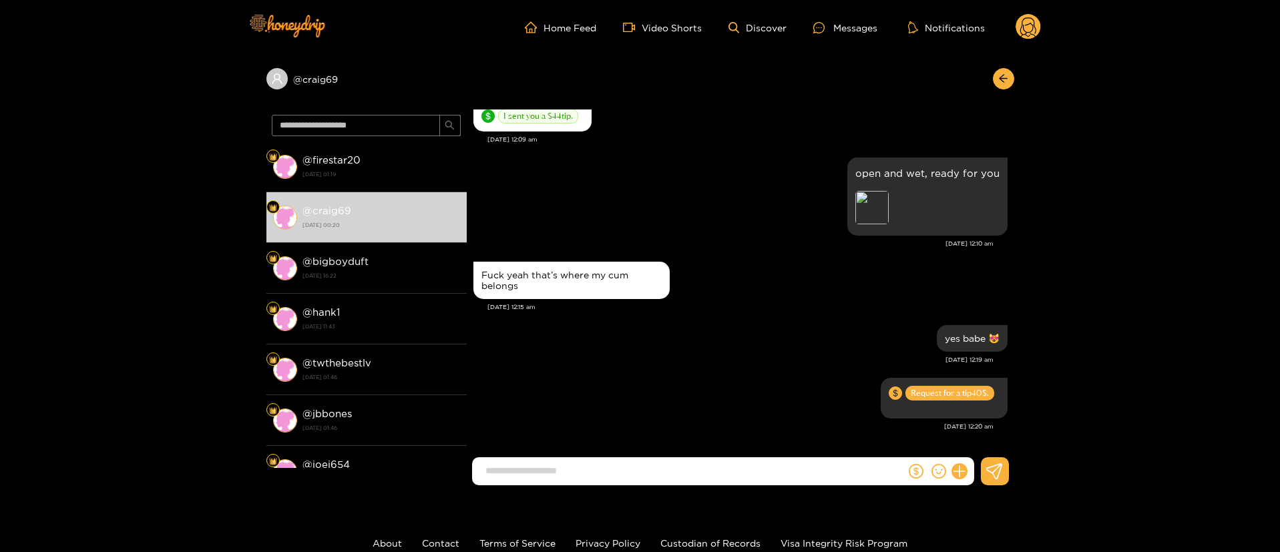
drag, startPoint x: 1037, startPoint y: 9, endPoint x: 1023, endPoint y: 41, distance: 35.6
click at [1023, 41] on div "Home Feed Video Shorts Discover Messages Notifications 0" at bounding box center [640, 27] width 801 height 55
click at [1025, 29] on circle at bounding box center [1028, 26] width 25 height 25
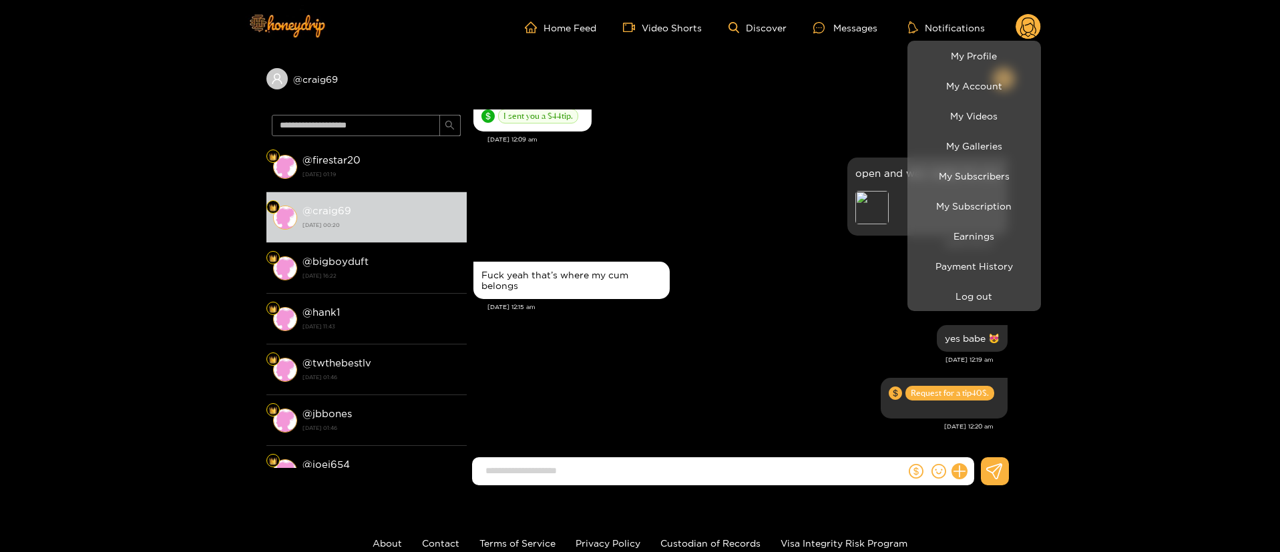
click at [994, 282] on li "Log out" at bounding box center [975, 296] width 134 height 30
click at [991, 286] on button "Log out" at bounding box center [974, 296] width 127 height 23
